Goal: Information Seeking & Learning: Learn about a topic

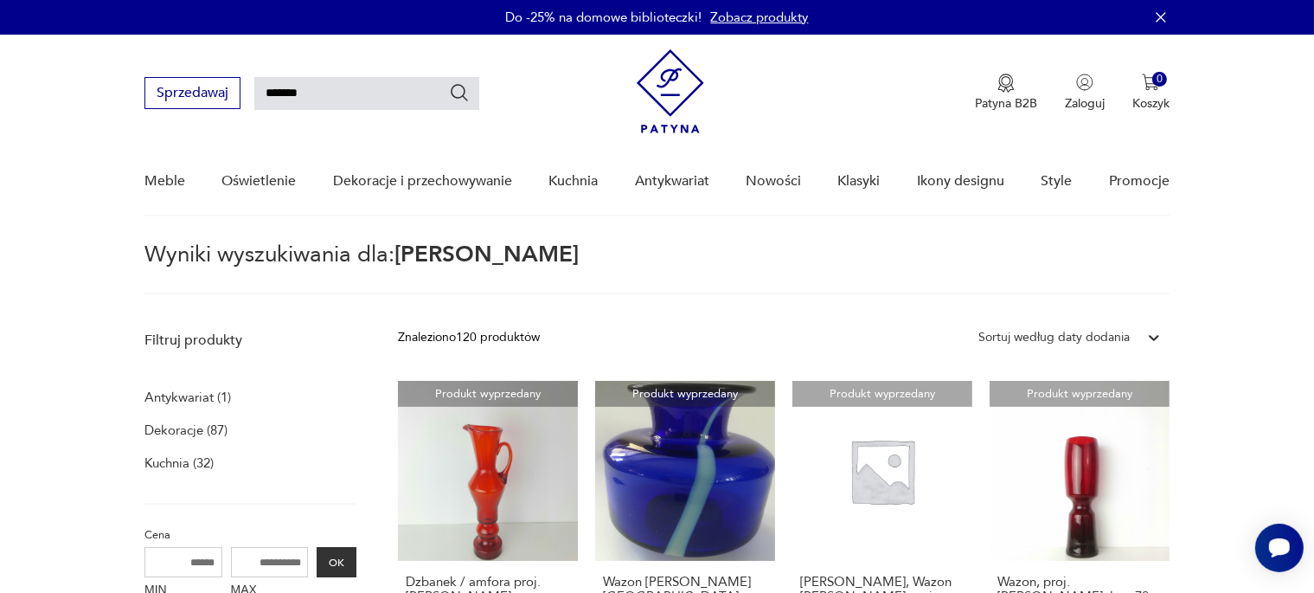
click at [460, 93] on icon "Szukaj" at bounding box center [459, 92] width 21 height 21
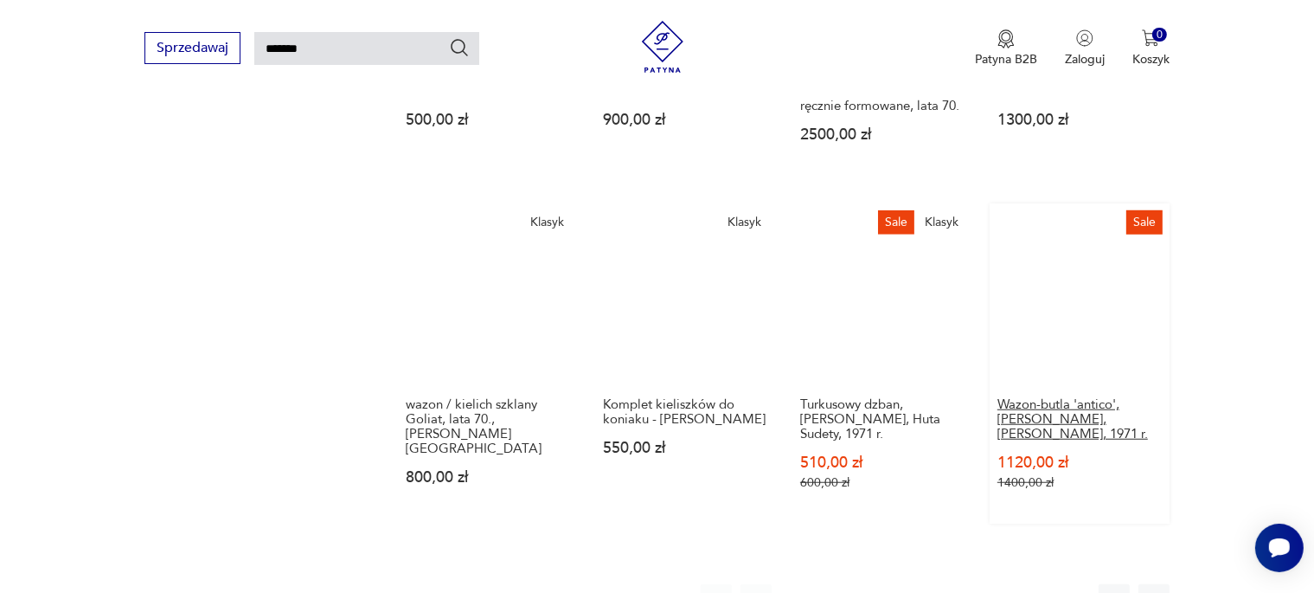
scroll to position [1461, 0]
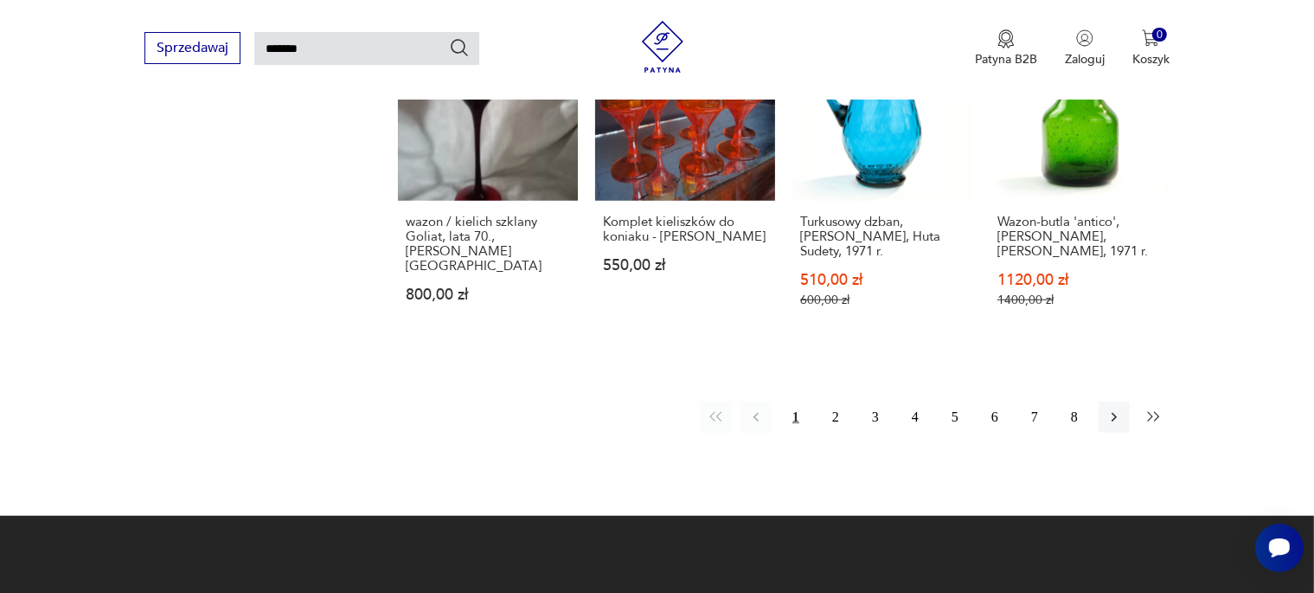
click at [1153, 408] on icon "button" at bounding box center [1154, 416] width 17 height 17
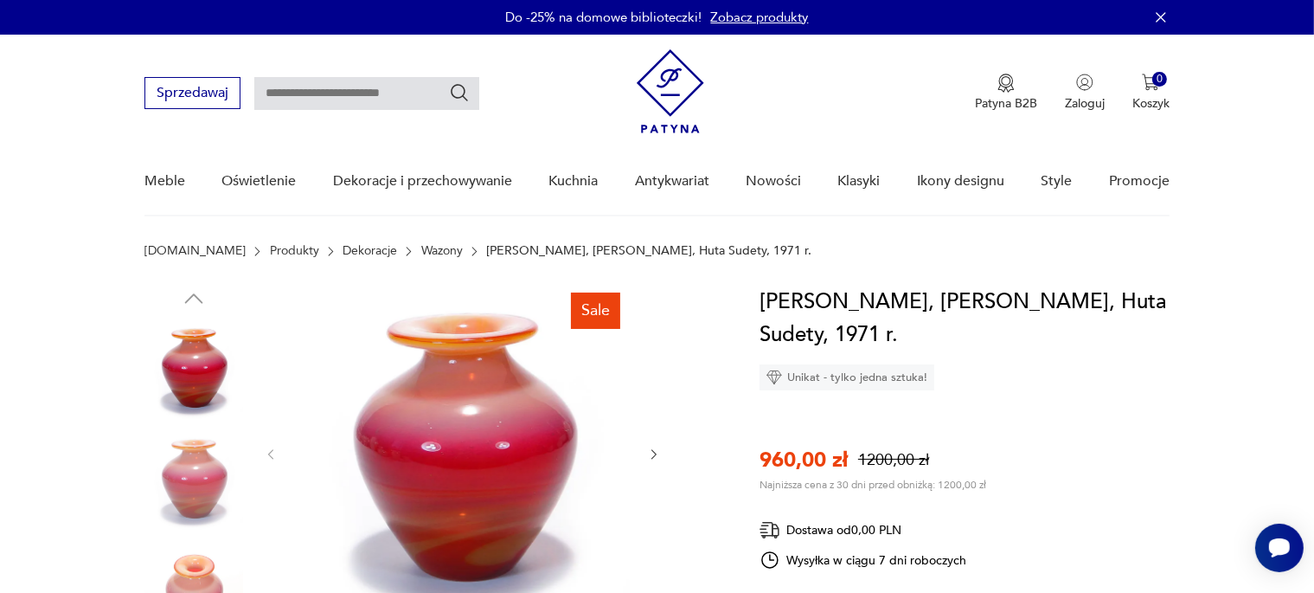
scroll to position [183, 0]
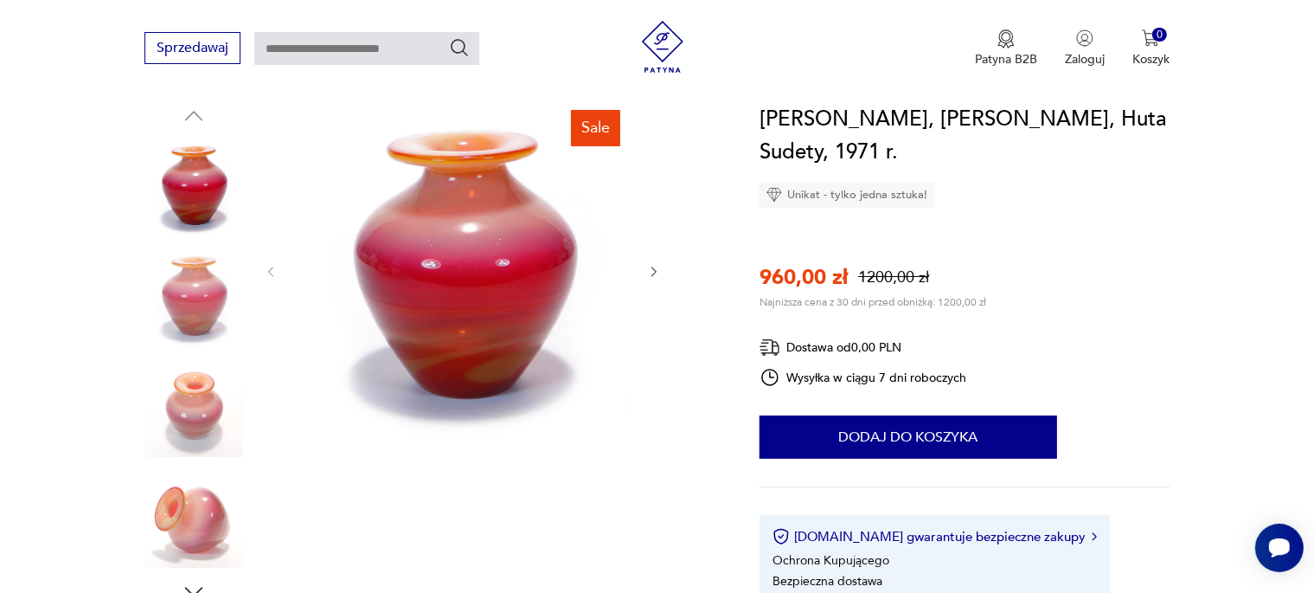
click at [646, 272] on div at bounding box center [463, 271] width 398 height 337
click at [657, 272] on icon "button" at bounding box center [654, 272] width 5 height 10
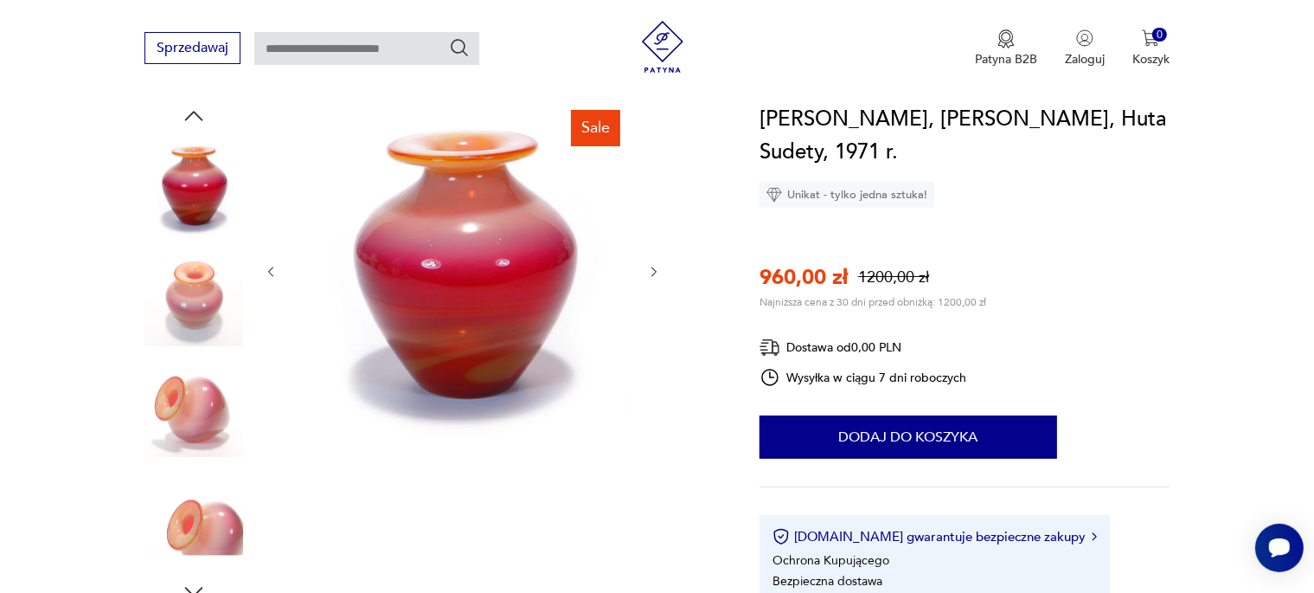
click at [657, 272] on icon "button" at bounding box center [654, 272] width 5 height 10
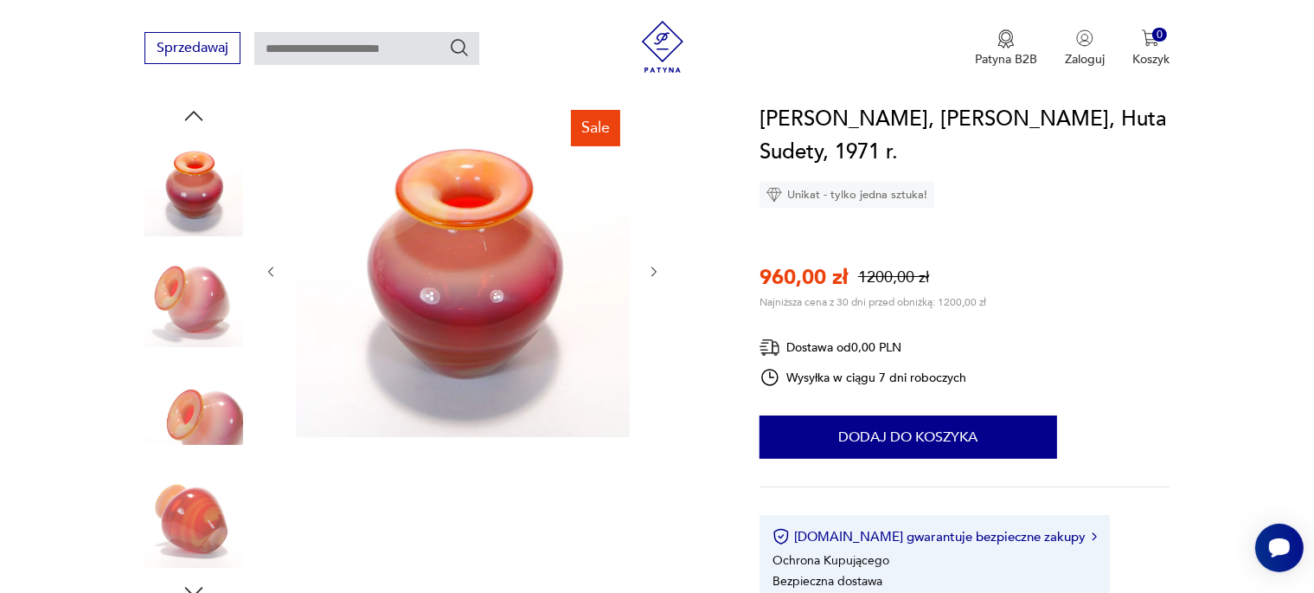
click at [657, 272] on icon "button" at bounding box center [654, 272] width 5 height 10
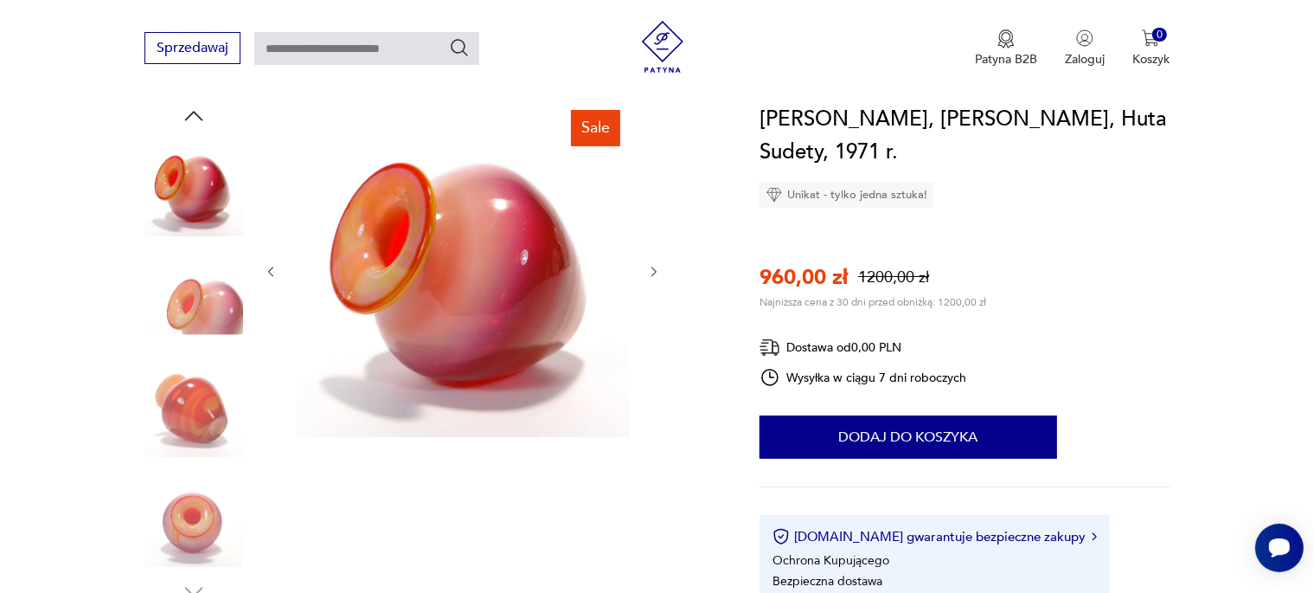
click at [657, 272] on icon "button" at bounding box center [654, 272] width 5 height 10
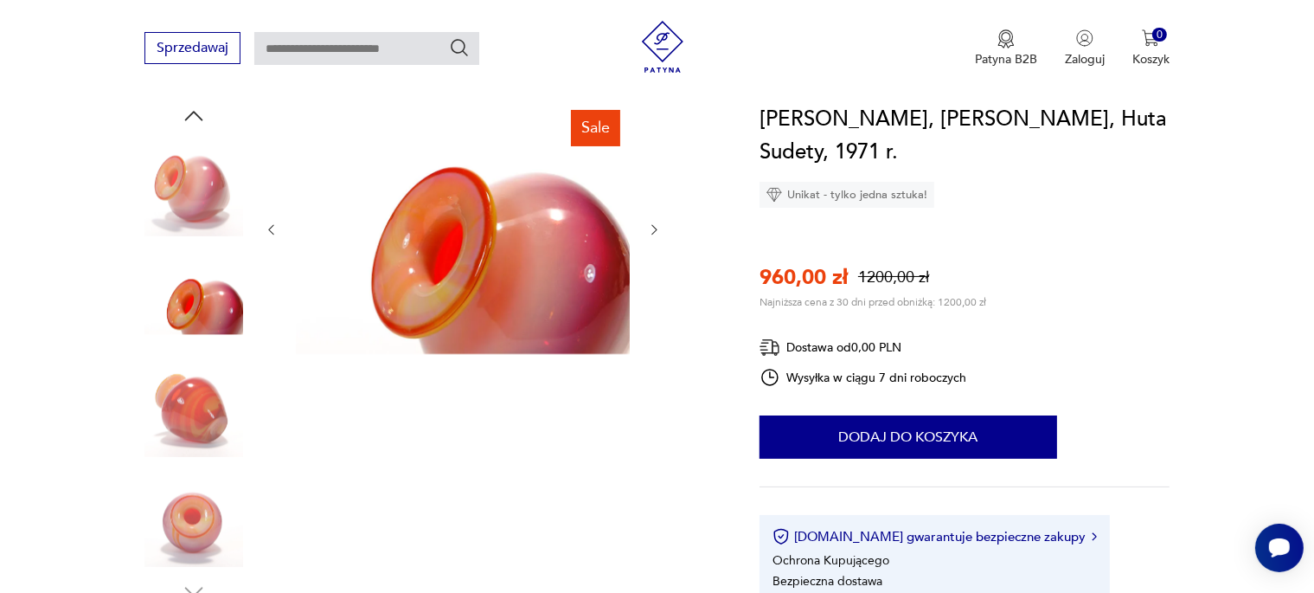
click at [657, 272] on div at bounding box center [463, 230] width 398 height 254
click at [1170, 306] on div "[PERSON_NAME], [PERSON_NAME], Huta Sudety, 1971 r. Unikat - tylko jedna sztuka!…" at bounding box center [965, 363] width 410 height 520
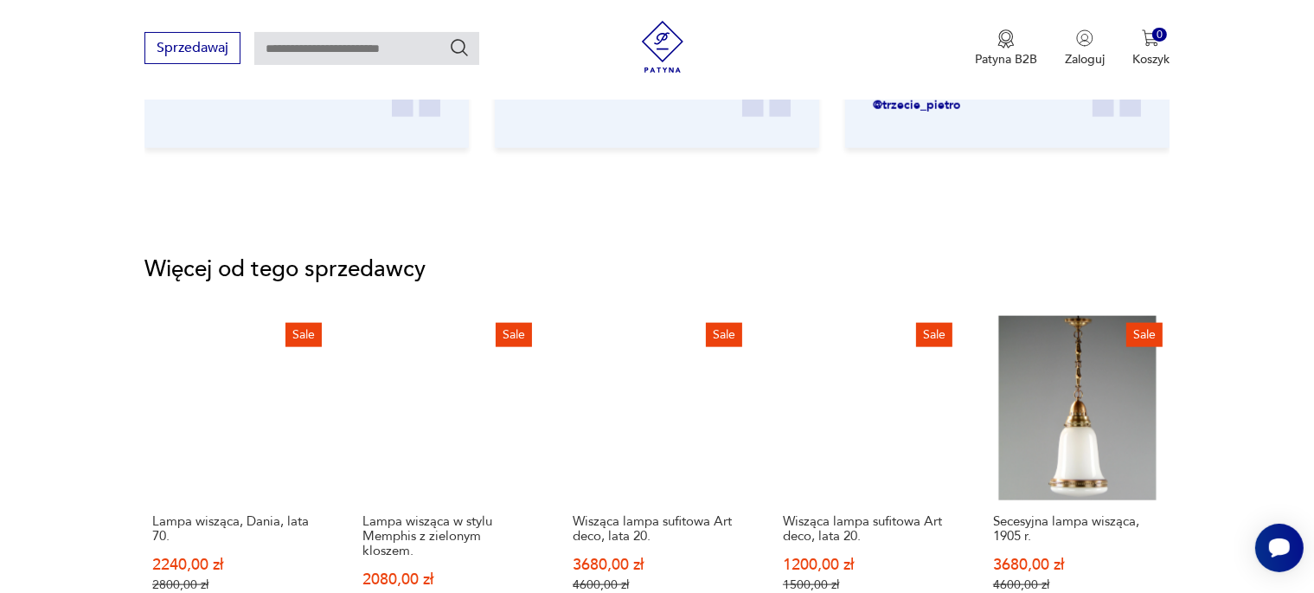
scroll to position [2101, 0]
